Goal: Information Seeking & Learning: Learn about a topic

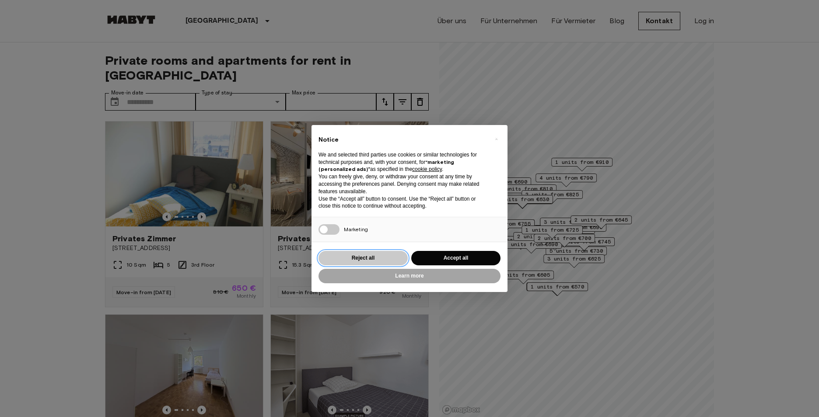
click at [377, 258] on button "Reject all" at bounding box center [362, 258] width 89 height 14
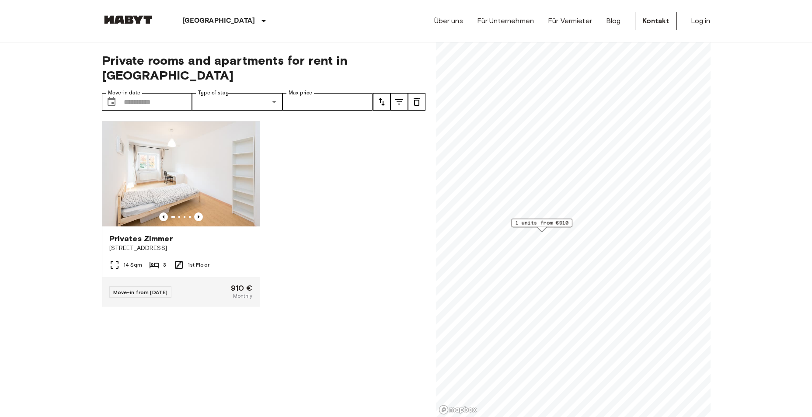
click at [556, 220] on span "1 units from €910" at bounding box center [541, 223] width 53 height 8
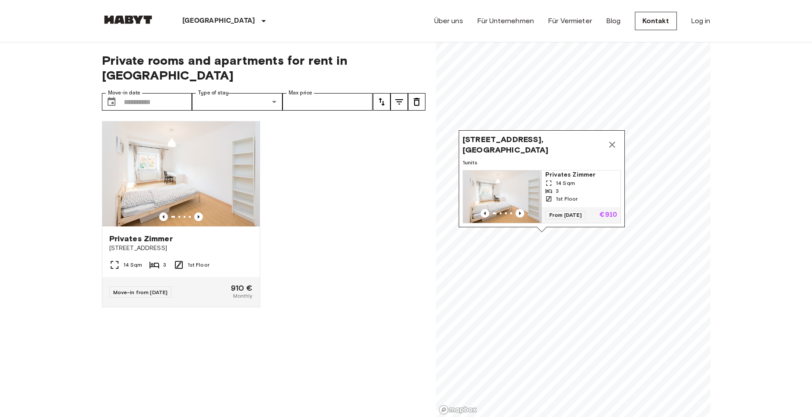
click at [615, 140] on icon "Map marker" at bounding box center [612, 145] width 10 height 10
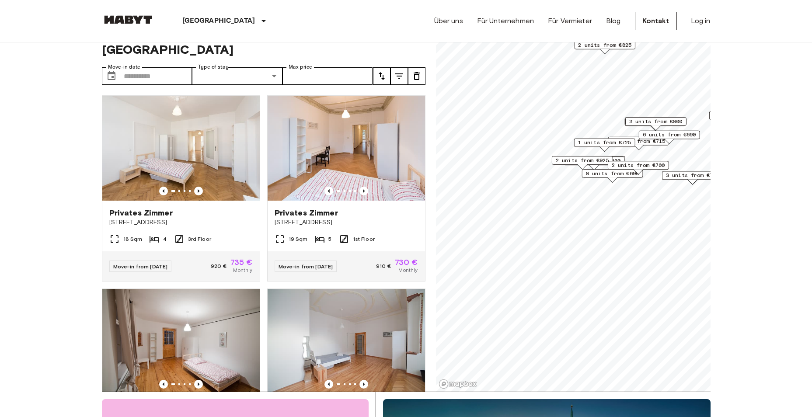
scroll to position [87, 0]
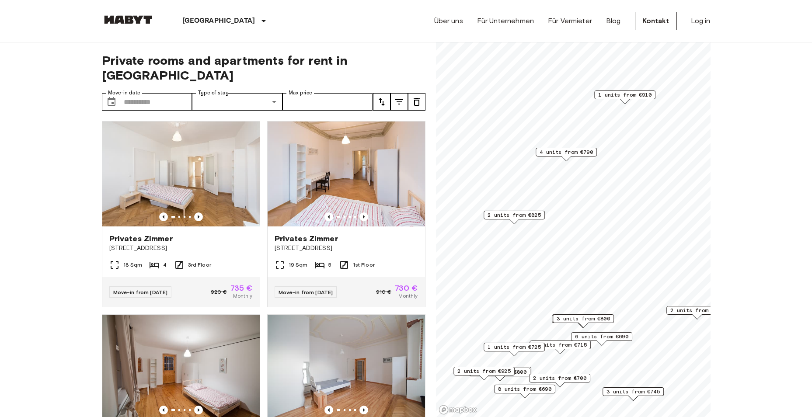
click at [582, 150] on span "4 units from €790" at bounding box center [566, 152] width 53 height 8
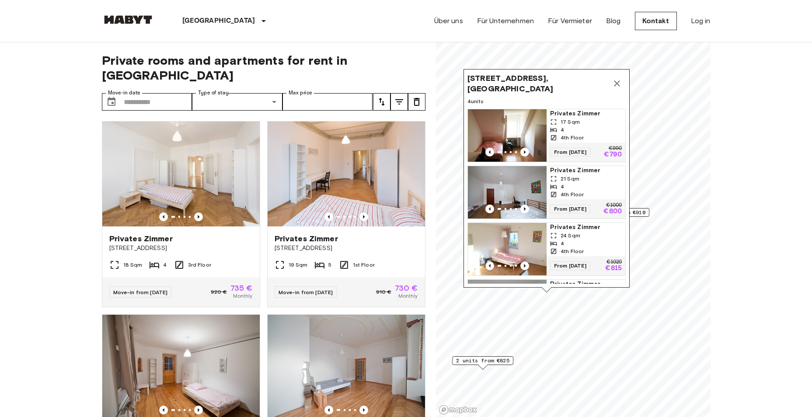
click at [621, 87] on icon "Map marker" at bounding box center [617, 83] width 10 height 10
